Goal: Task Accomplishment & Management: Manage account settings

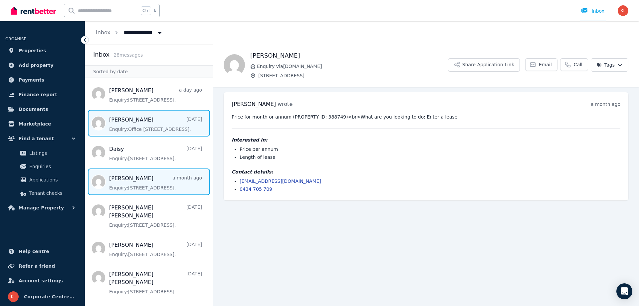
click at [132, 119] on span "Message list" at bounding box center [149, 123] width 128 height 27
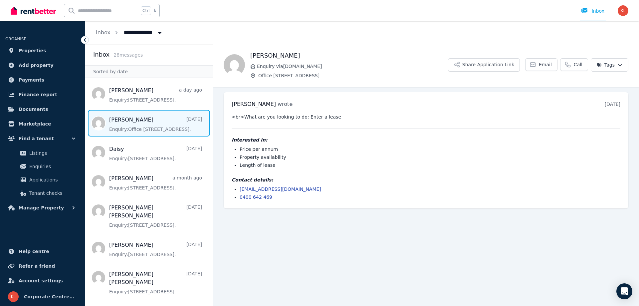
drag, startPoint x: 132, startPoint y: 119, endPoint x: 119, endPoint y: 123, distance: 13.8
click at [119, 123] on span "Message list" at bounding box center [149, 123] width 128 height 27
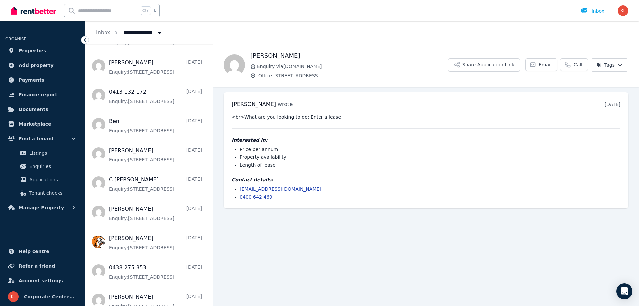
scroll to position [635, 0]
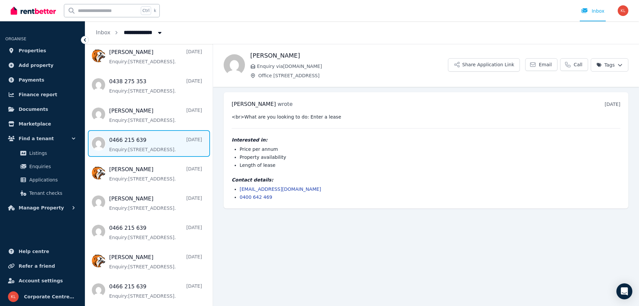
click at [128, 141] on span "Message list" at bounding box center [149, 143] width 128 height 27
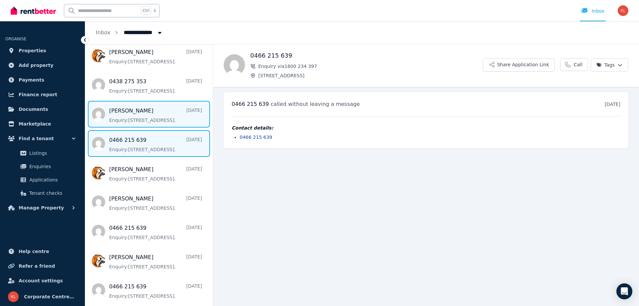
click at [162, 123] on span "Message list" at bounding box center [149, 114] width 128 height 27
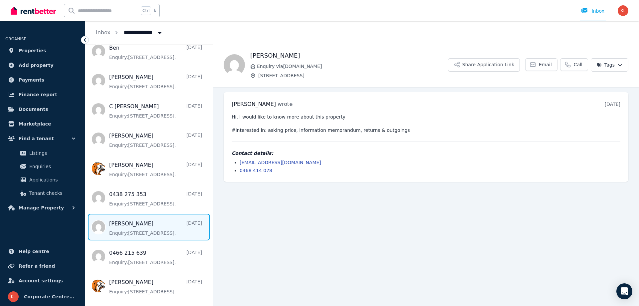
scroll to position [502, 0]
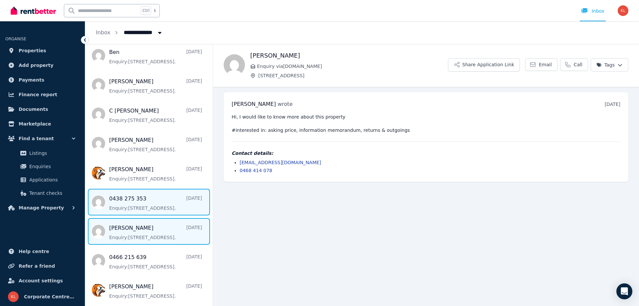
click at [154, 215] on span "Message list" at bounding box center [149, 202] width 128 height 27
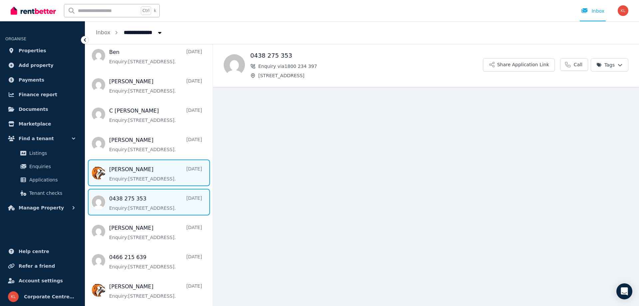
click at [138, 186] on span "Message list" at bounding box center [149, 173] width 128 height 27
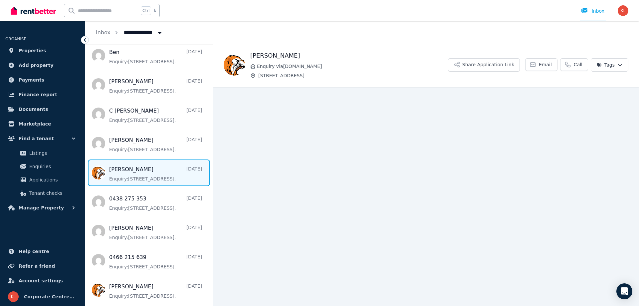
click at [162, 77] on ul "[PERSON_NAME] a day ago Enquiry: [STREET_ADDRESS] . [PERSON_NAME] [DATE] Enquir…" at bounding box center [149, 0] width 128 height 842
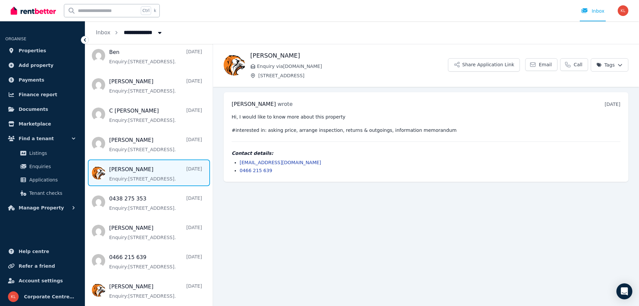
click at [160, 33] on icon "Breadcrumb" at bounding box center [160, 32] width 7 height 5
type input "**********"
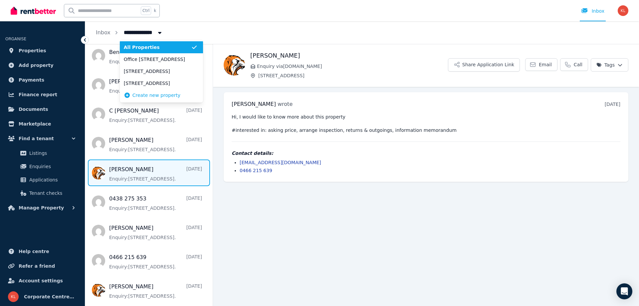
drag, startPoint x: 189, startPoint y: 32, endPoint x: 172, endPoint y: 31, distance: 17.7
click at [190, 32] on div "**********" at bounding box center [362, 32] width 554 height 23
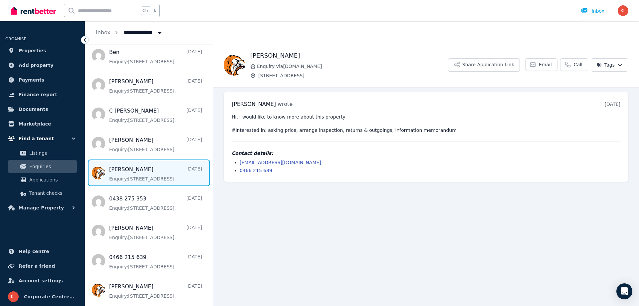
click at [71, 139] on icon "button" at bounding box center [73, 138] width 7 height 7
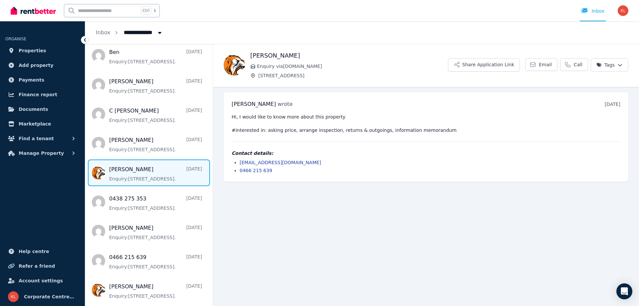
click at [83, 40] on icon at bounding box center [85, 40] width 7 height 7
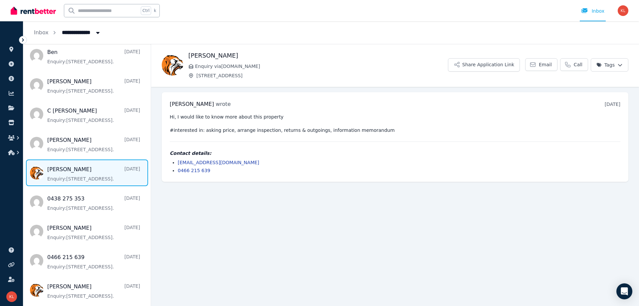
click at [21, 41] on icon at bounding box center [23, 40] width 7 height 7
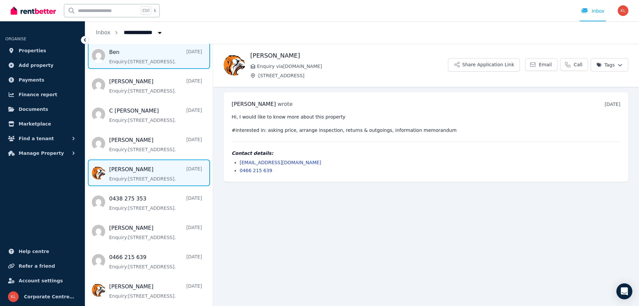
click at [122, 66] on span "Message list" at bounding box center [149, 55] width 128 height 27
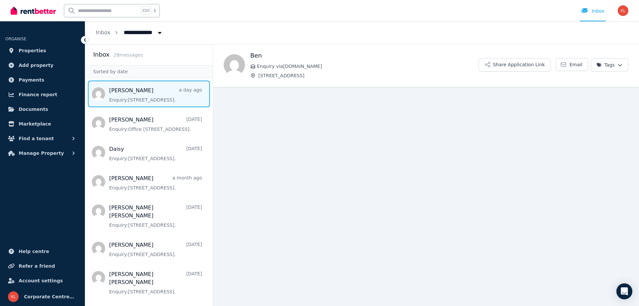
click at [128, 95] on span "Message list" at bounding box center [149, 94] width 128 height 27
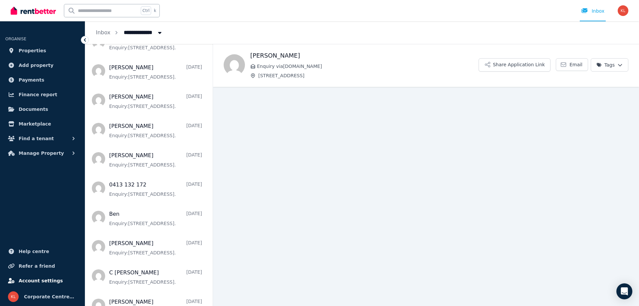
scroll to position [400, 0]
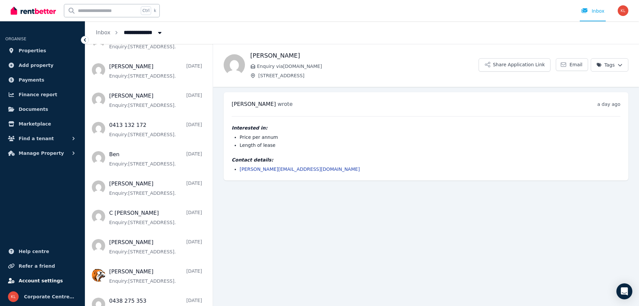
click at [33, 278] on span "Account settings" at bounding box center [41, 281] width 44 height 8
